Goal: Transaction & Acquisition: Purchase product/service

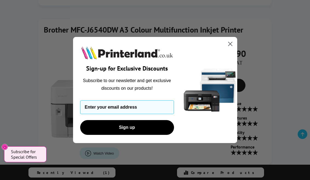
scroll to position [594, 0]
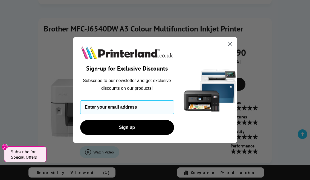
click at [230, 48] on circle "Close dialog" at bounding box center [230, 43] width 9 height 9
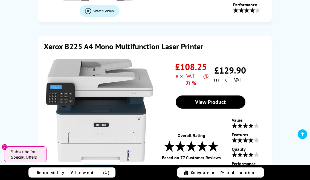
scroll to position [1858, 0]
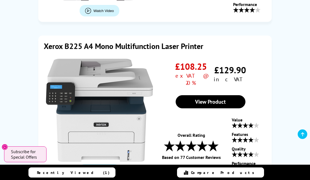
click at [227, 95] on link "View Product" at bounding box center [211, 101] width 70 height 13
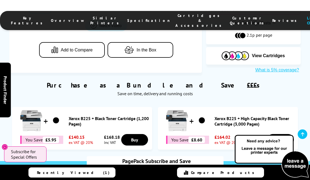
scroll to position [308, 0]
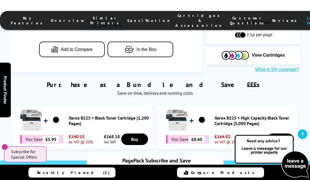
click at [146, 132] on div "Purchase as a Bundle and Save £££s Save on time, delivery and running costs Xer…" at bounding box center [155, 113] width 310 height 83
click at [137, 134] on link "Buy" at bounding box center [134, 139] width 27 height 11
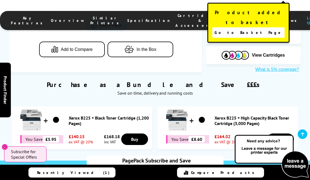
click at [275, 27] on link "Go to Basket Page" at bounding box center [248, 32] width 72 height 10
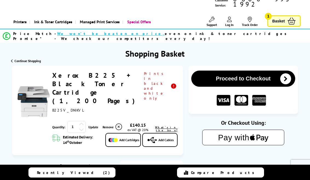
scroll to position [26, 0]
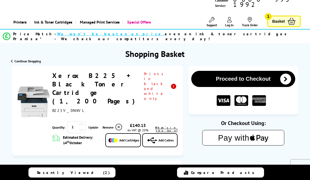
click at [31, 86] on img at bounding box center [34, 102] width 32 height 32
click at [74, 74] on link "Xerox B225 + Black Toner Cartridge (1,200 Pages)" at bounding box center [95, 88] width 86 height 34
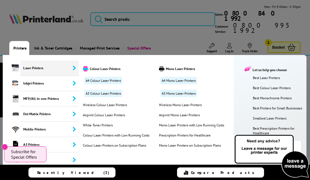
click at [96, 77] on link "A4 Colour Laser Printers" at bounding box center [103, 80] width 38 height 7
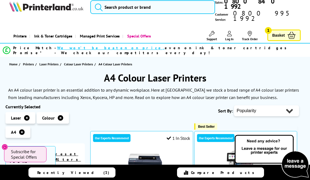
scroll to position [38, 0]
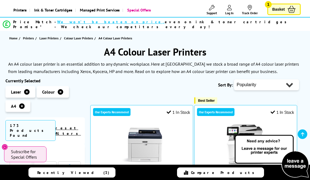
click at [284, 79] on select "Popularity Rating Price - Low to High Price - High to Low Running Costs - Low t…" at bounding box center [266, 84] width 65 height 11
select select "Price Ascending"
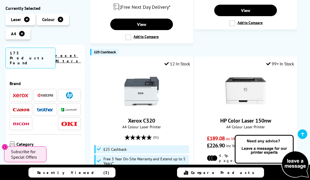
scroll to position [1171, 0]
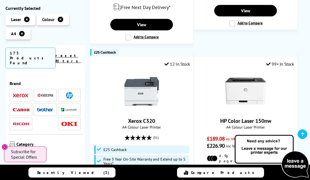
click at [156, 71] on img at bounding box center [141, 91] width 41 height 41
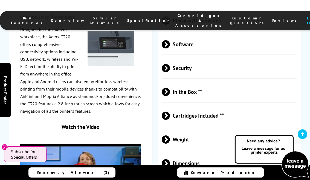
scroll to position [1729, 0]
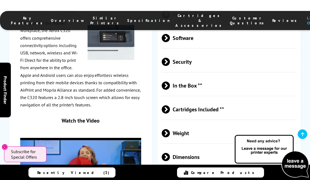
click at [239, 99] on span "Cartridges Included **" at bounding box center [229, 109] width 135 height 21
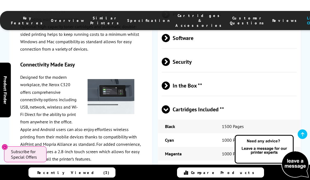
click at [242, 99] on span "Cartridges Included **" at bounding box center [229, 109] width 135 height 21
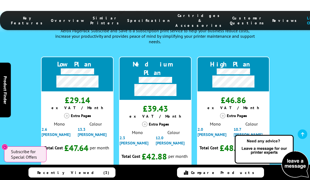
scroll to position [0, 0]
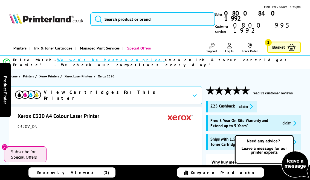
click at [286, 42] on link "Basket 1" at bounding box center [283, 48] width 33 height 12
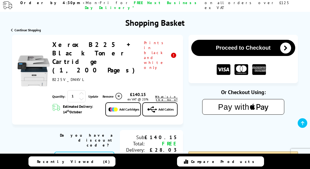
scroll to position [48, 0]
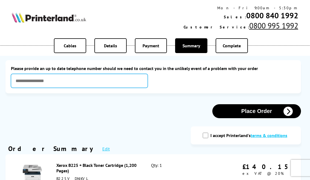
click at [121, 80] on input "text" at bounding box center [79, 81] width 137 height 14
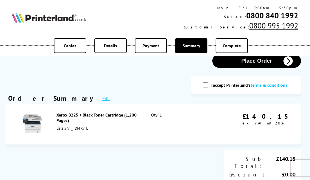
type input "**********"
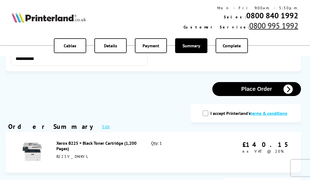
scroll to position [25, 0]
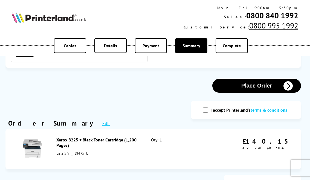
click at [212, 111] on label "I accept Printerland's terms & conditions" at bounding box center [250, 109] width 80 height 5
click at [208, 111] on input "I accept Printerland's terms & conditions" at bounding box center [205, 109] width 5 height 5
checkbox input "true"
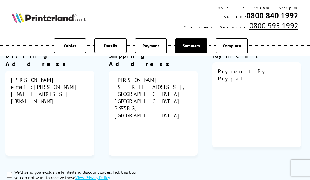
scroll to position [221, 0]
click at [7, 172] on input "We’ll send you exclusive Printerland discount codes. Tick this box if you do no…" at bounding box center [9, 174] width 5 height 5
checkbox input "true"
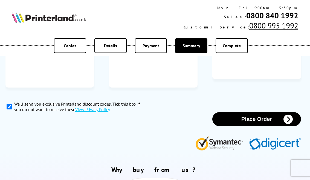
scroll to position [305, 0]
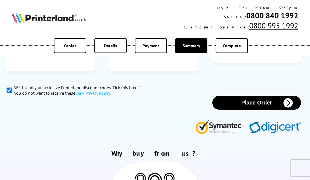
click at [251, 96] on button "Place Order" at bounding box center [256, 103] width 89 height 14
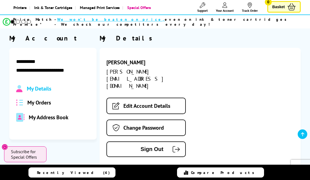
scroll to position [41, 0]
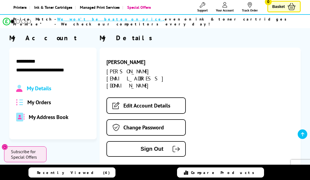
click at [22, 99] on img at bounding box center [19, 102] width 7 height 6
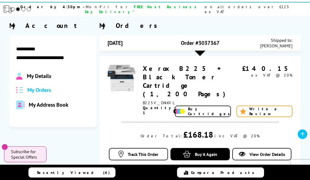
scroll to position [51, 0]
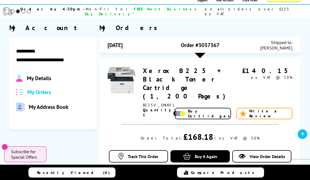
click at [211, 108] on link "Buy Cartridges" at bounding box center [203, 113] width 56 height 11
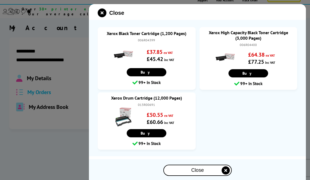
click at [40, 135] on div at bounding box center [155, 90] width 310 height 180
click at [100, 17] on icon "close modal" at bounding box center [102, 12] width 9 height 9
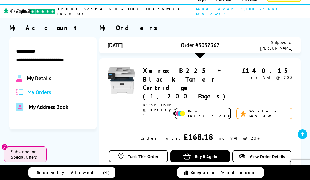
scroll to position [0, 0]
